Goal: Transaction & Acquisition: Book appointment/travel/reservation

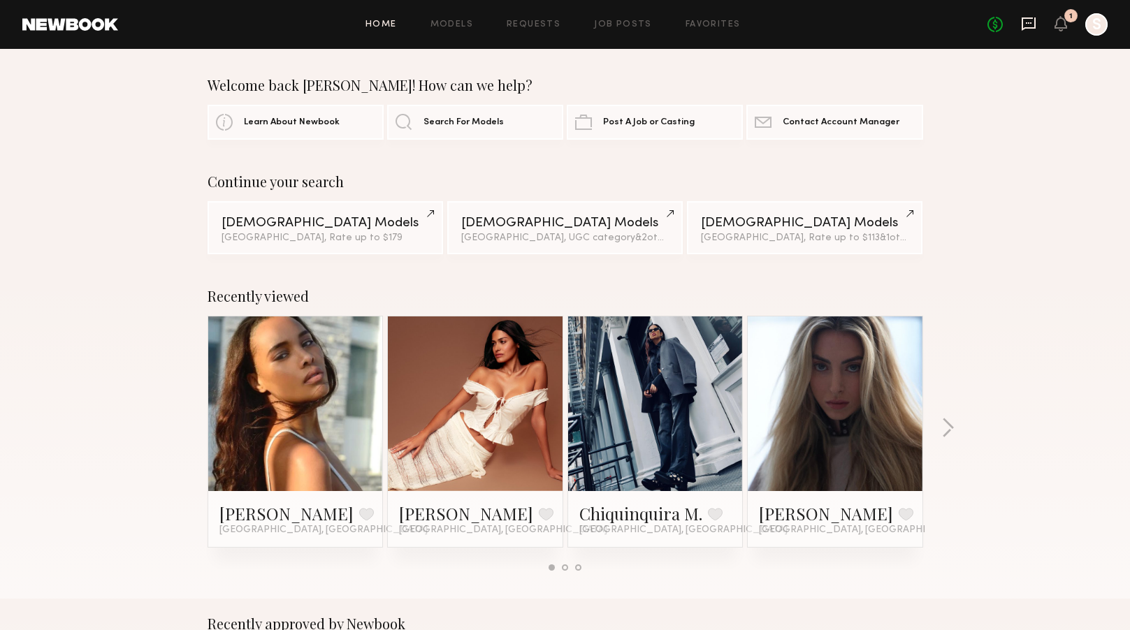
click at [1034, 21] on icon at bounding box center [1028, 23] width 15 height 15
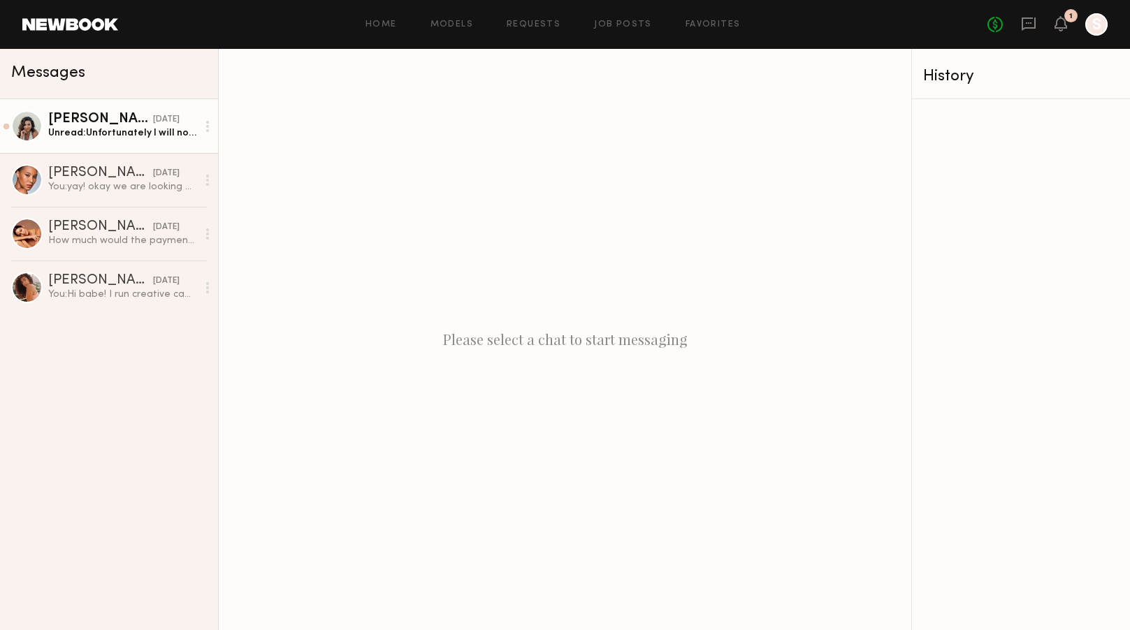
click at [153, 122] on div "yesterday" at bounding box center [166, 119] width 27 height 13
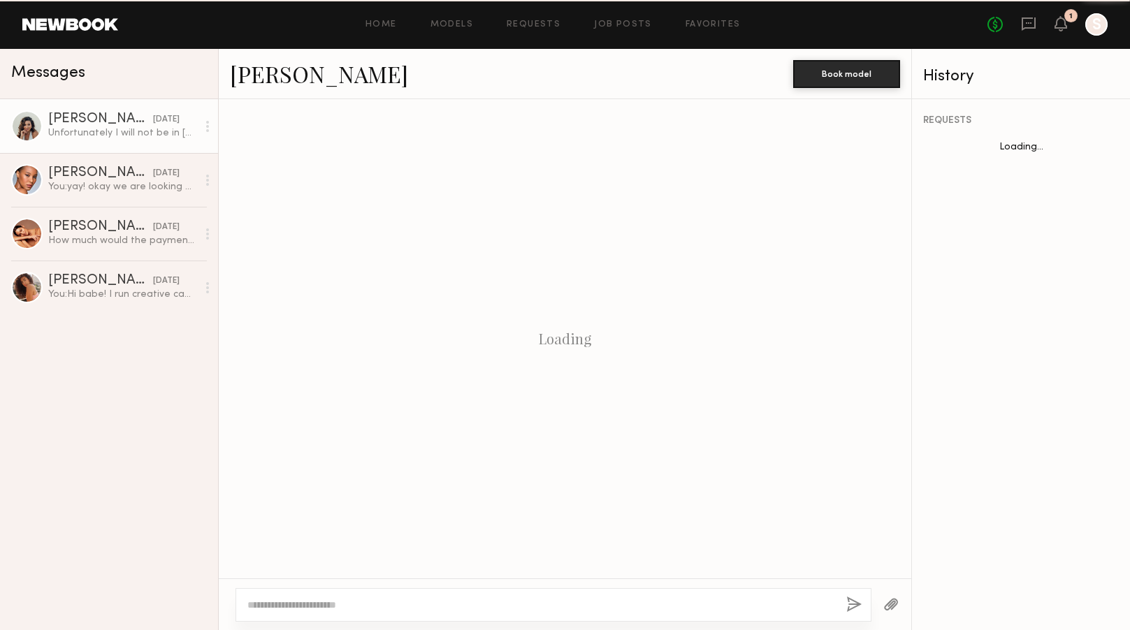
scroll to position [900, 0]
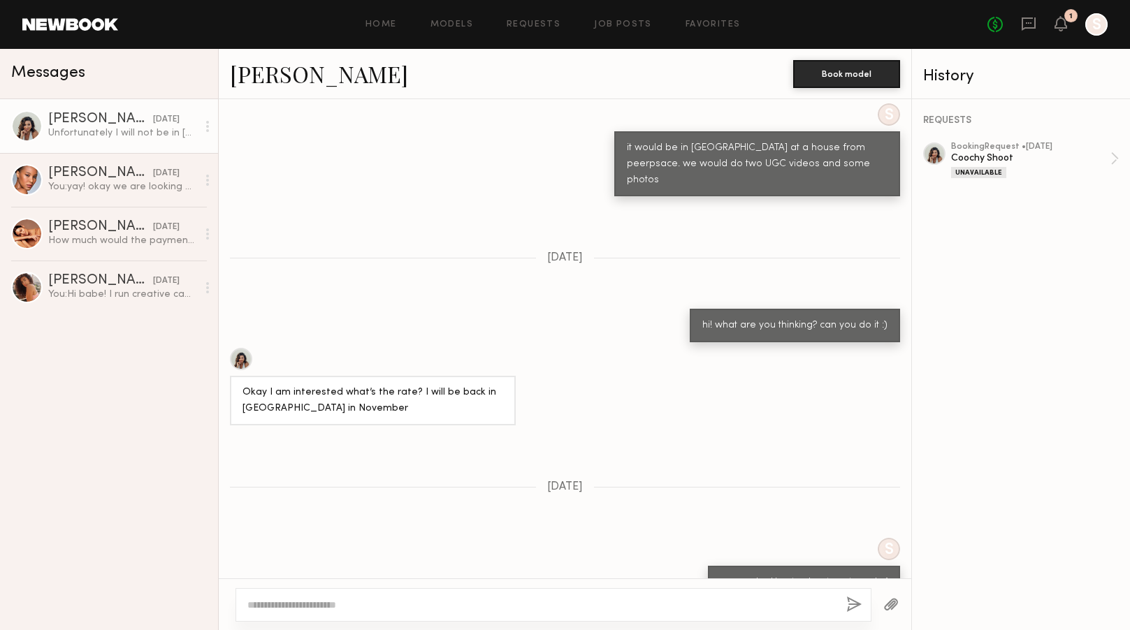
click at [245, 348] on div at bounding box center [241, 359] width 22 height 22
click at [114, 238] on div "How much would the payment be for this job? On Friday I return to Miami and I w…" at bounding box center [122, 240] width 149 height 13
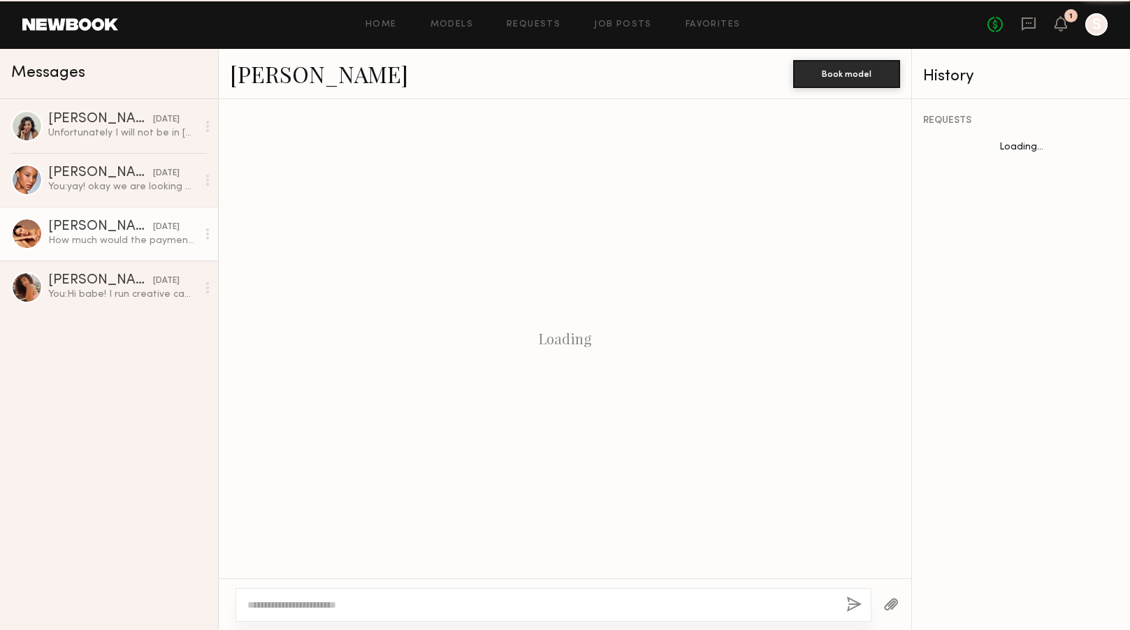
scroll to position [588, 0]
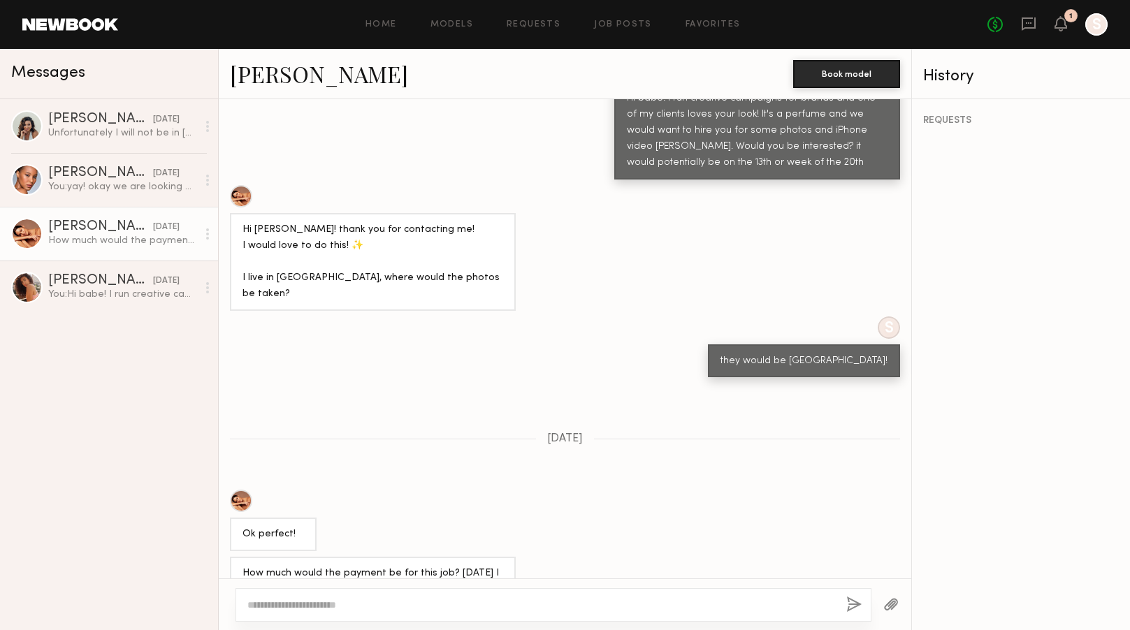
click at [240, 490] on div at bounding box center [241, 501] width 22 height 22
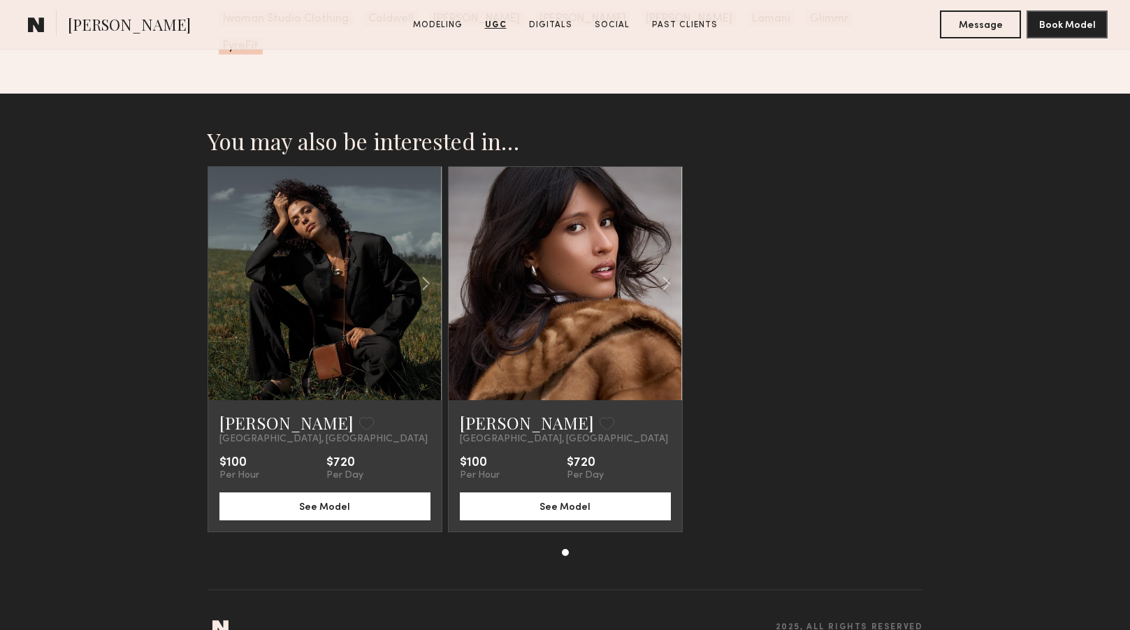
scroll to position [3878, 0]
click at [563, 363] on link at bounding box center [566, 284] width 80 height 233
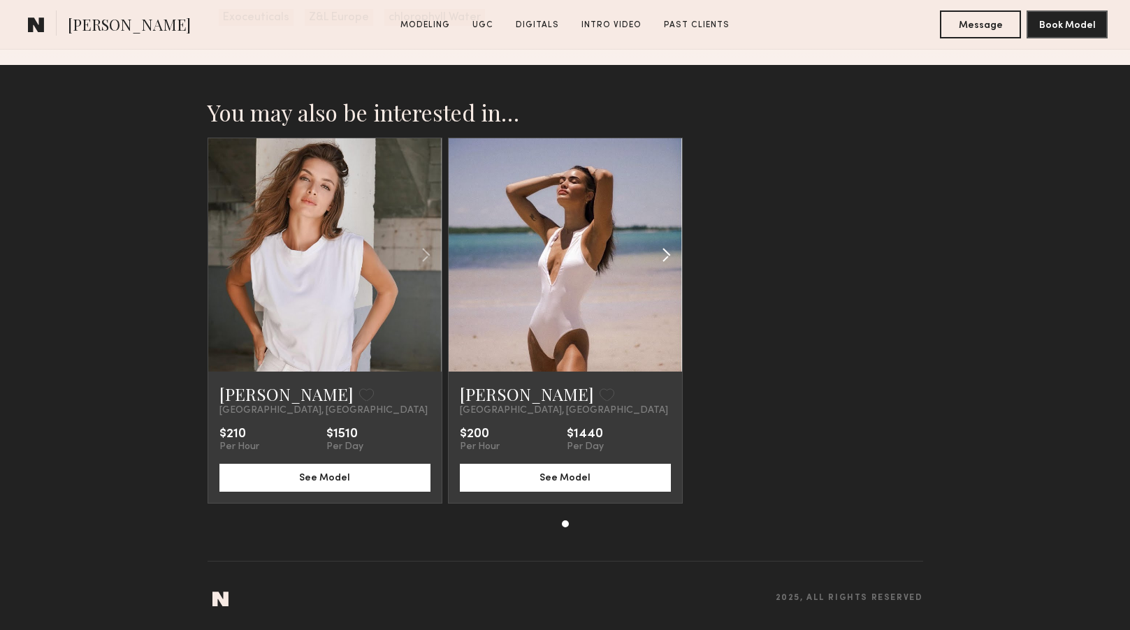
scroll to position [2787, 0]
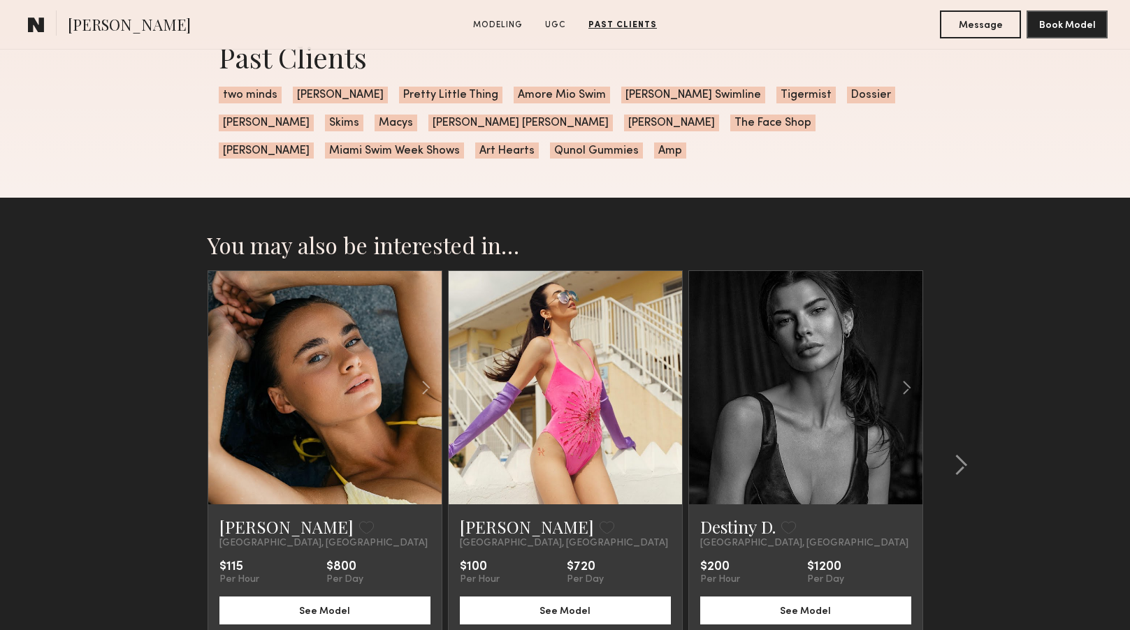
scroll to position [2915, 0]
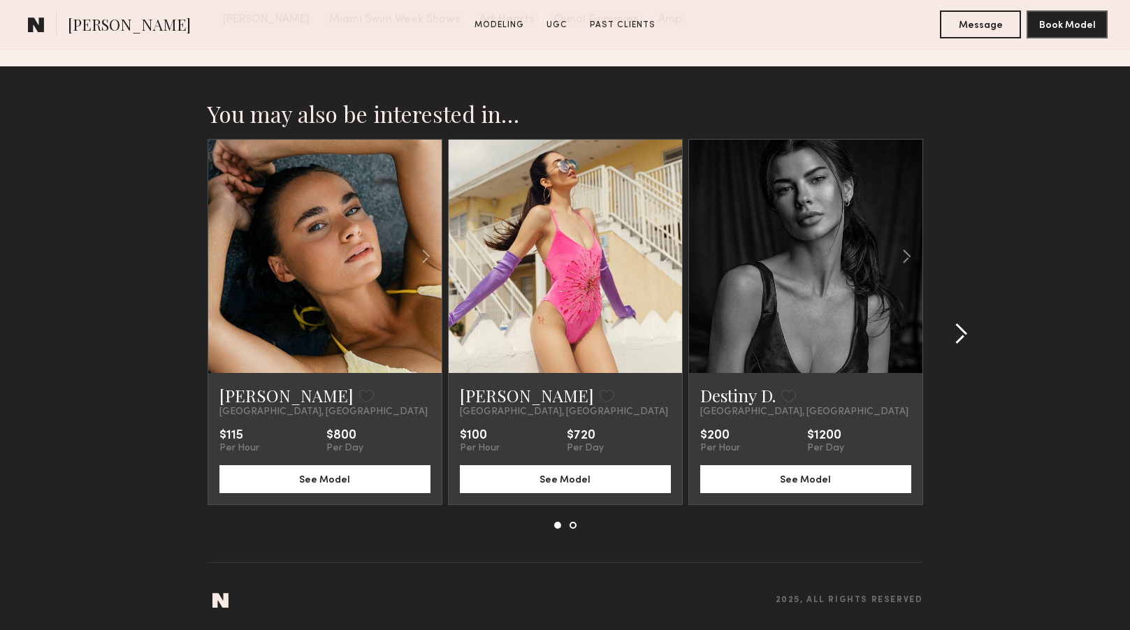
click at [958, 330] on common-icon at bounding box center [961, 334] width 14 height 22
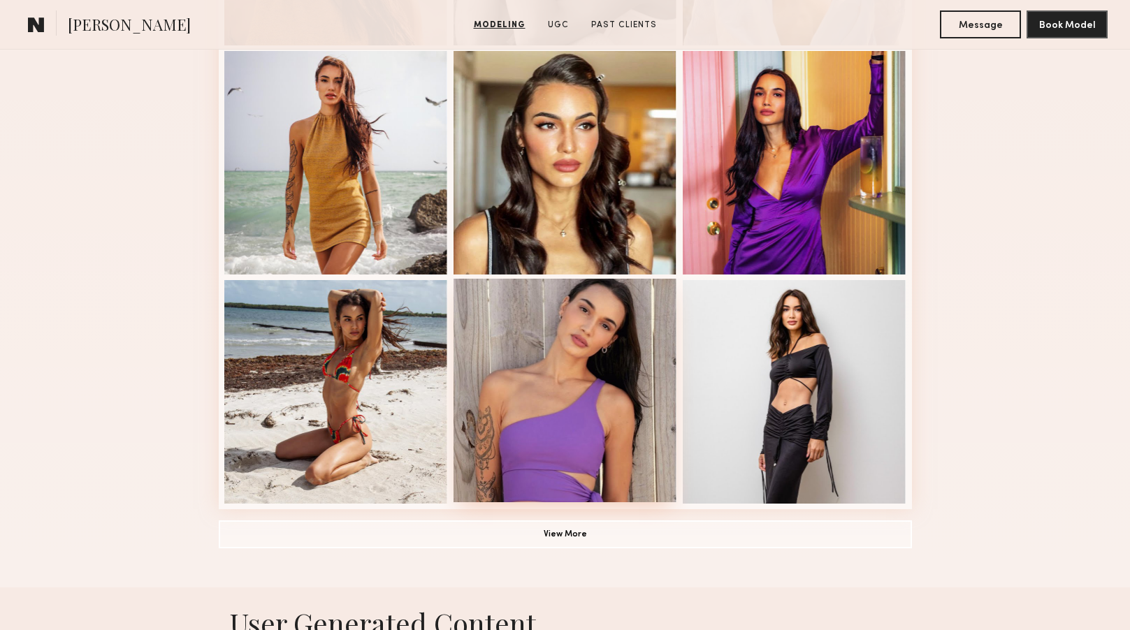
scroll to position [795, 0]
